Goal: Task Accomplishment & Management: Manage account settings

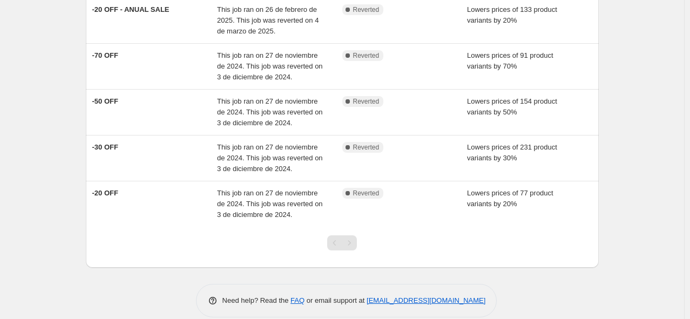
scroll to position [343, 0]
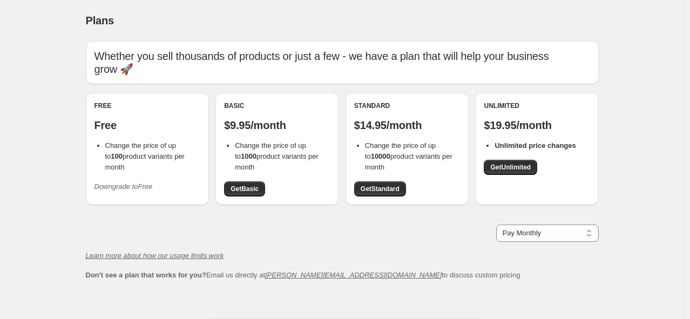
click at [173, 141] on span "Change the price of up to 100 product variants per month" at bounding box center [144, 156] width 79 height 30
click at [118, 146] on span "Change the price of up to 100 product variants per month" at bounding box center [144, 156] width 79 height 30
click at [154, 143] on span "Change the price of up to 100 product variants per month" at bounding box center [144, 156] width 79 height 30
click at [529, 234] on select "Pay Monthly Pay Yearly (Save 16%)" at bounding box center [547, 233] width 103 height 17
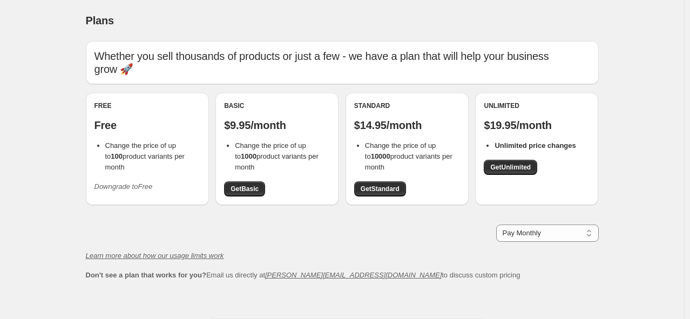
click at [397, 239] on div "Pay Monthly Pay Yearly (Save 16%) Pay Monthly" at bounding box center [342, 233] width 513 height 17
click at [139, 133] on div "Free Free Change the price of up to 100 product variants per month Downgrade to…" at bounding box center [148, 149] width 106 height 94
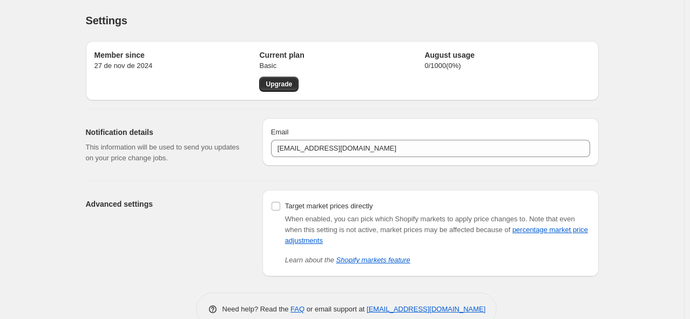
scroll to position [23, 0]
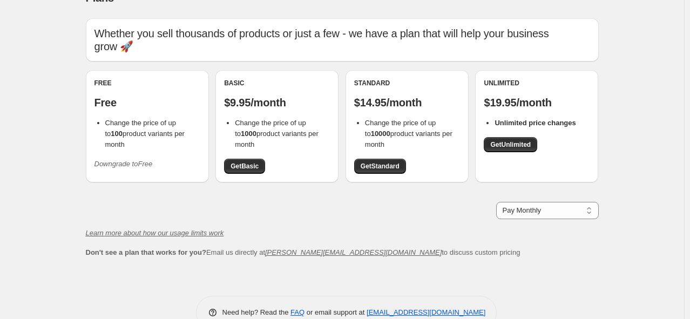
click at [144, 160] on icon "Downgrade to Free" at bounding box center [124, 164] width 58 height 8
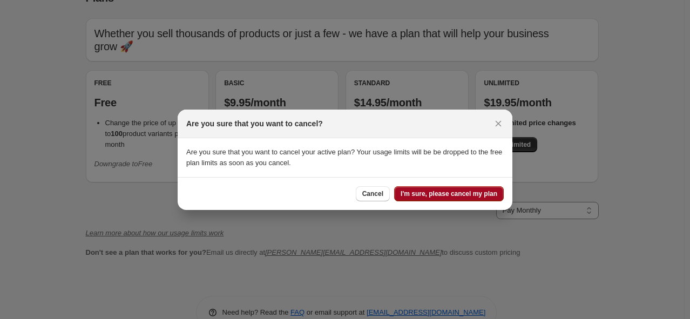
click at [443, 194] on span "I'm sure, please cancel my plan" at bounding box center [449, 194] width 97 height 9
